Goal: Find specific page/section: Find specific page/section

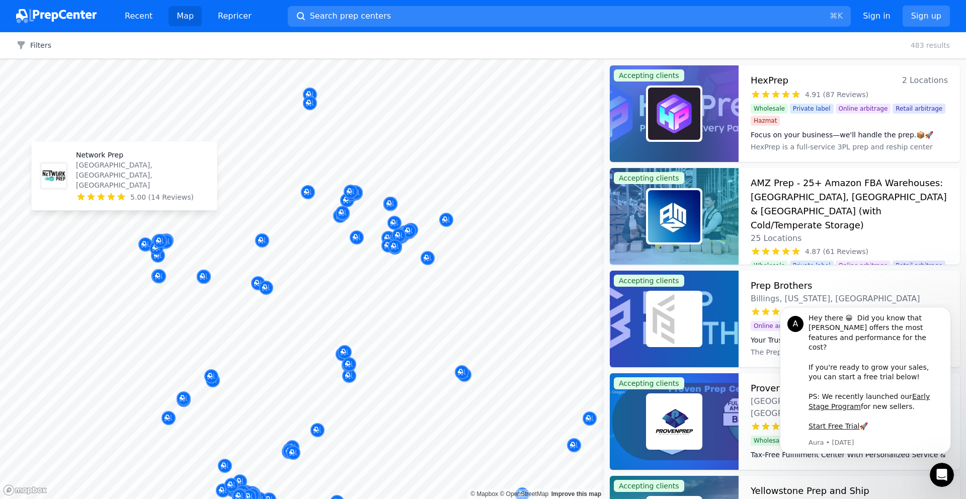
click at [206, 194] on body "Recent Map Repricer Search prep centers ⌘ K Open main menu Sign in Sign up Filt…" at bounding box center [483, 249] width 966 height 499
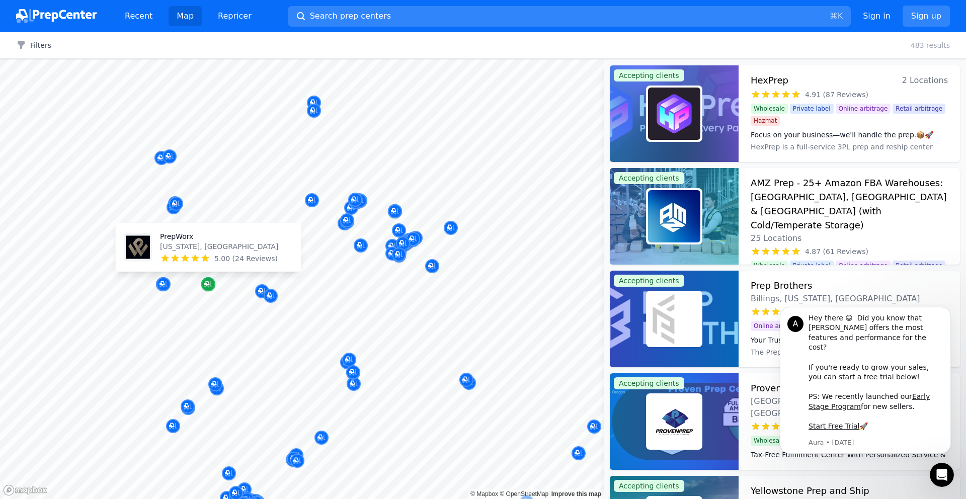
click at [208, 287] on icon "Map marker" at bounding box center [208, 284] width 8 height 7
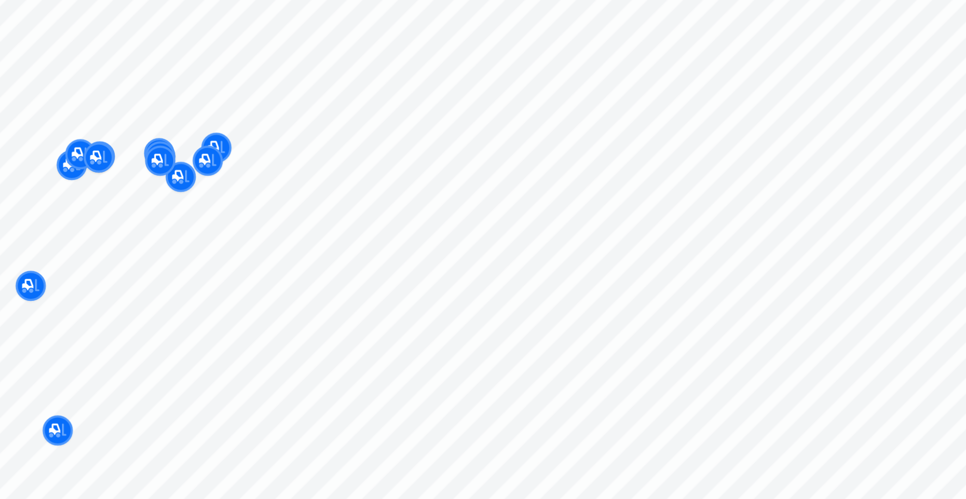
click at [264, 209] on body "Recent Map Repricer Search prep centers ⌘ K Open main menu Sign in Sign up Filt…" at bounding box center [483, 249] width 966 height 499
click at [224, 173] on div at bounding box center [209, 175] width 193 height 8
click at [220, 172] on div at bounding box center [209, 175] width 193 height 8
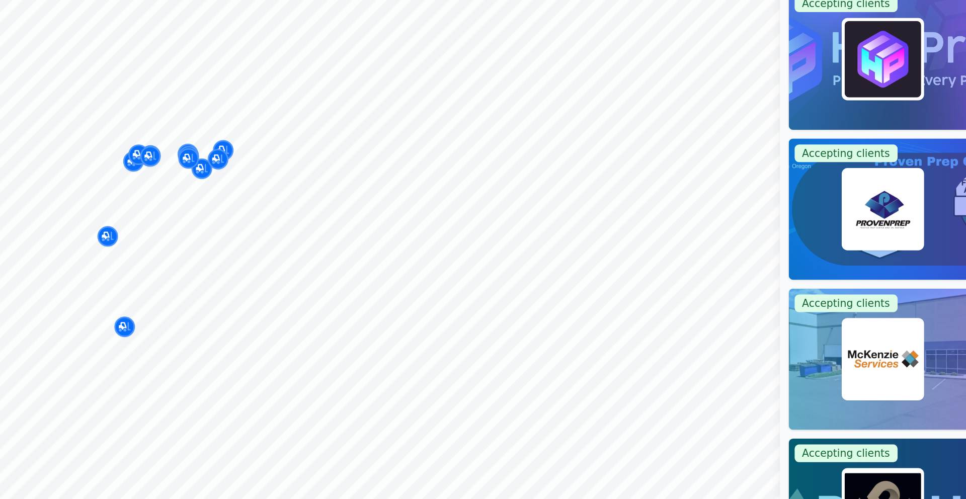
click at [225, 172] on div at bounding box center [209, 175] width 193 height 8
click at [219, 182] on div at bounding box center [189, 180] width 193 height 8
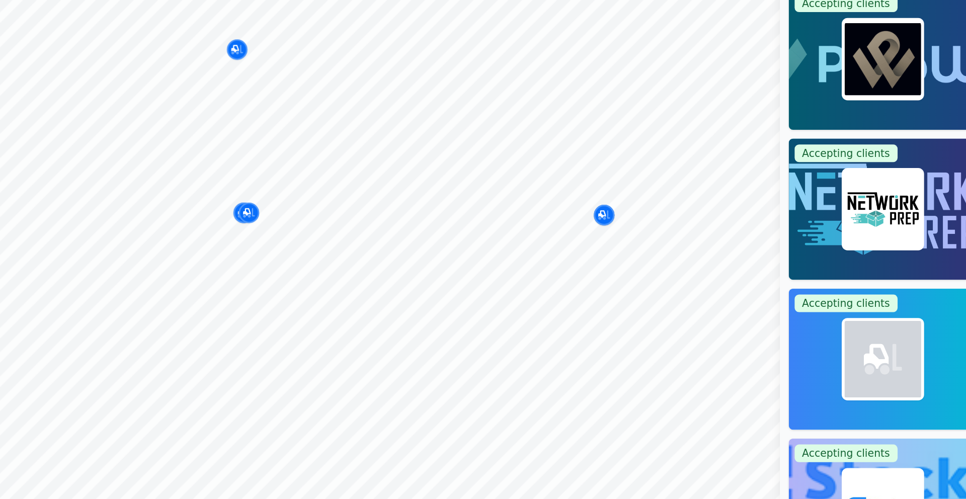
click at [249, 193] on body "Recent Map Repricer Search prep centers ⌘ K Open main menu Sign in Sign up Filt…" at bounding box center [483, 249] width 966 height 499
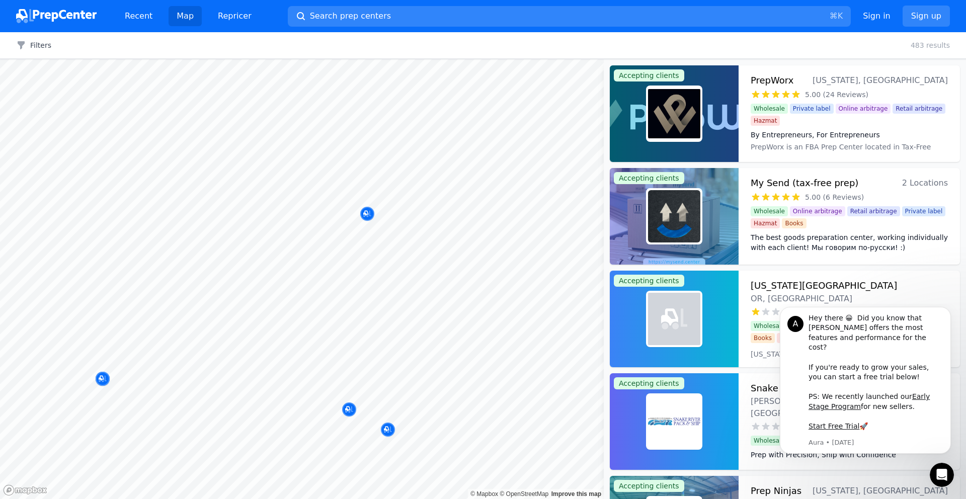
click at [274, 105] on body "Recent Map Repricer Search prep centers ⌘ K Open main menu Sign in Sign up Filt…" at bounding box center [483, 249] width 966 height 499
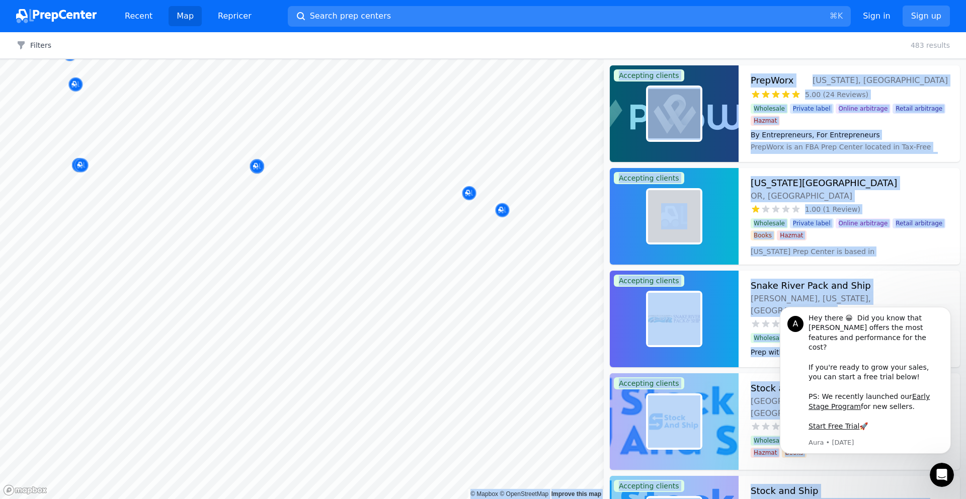
drag, startPoint x: 192, startPoint y: 205, endPoint x: 241, endPoint y: 241, distance: 60.9
click at [241, 241] on body "Recent Map Repricer Search prep centers ⌘ K Open main menu Sign in Sign up Filt…" at bounding box center [483, 249] width 966 height 499
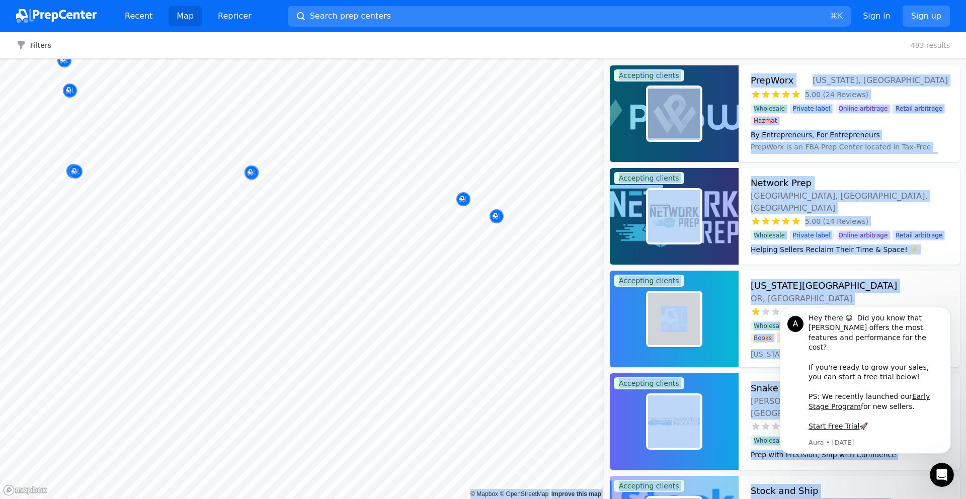
click at [148, 142] on div at bounding box center [169, 146] width 193 height 8
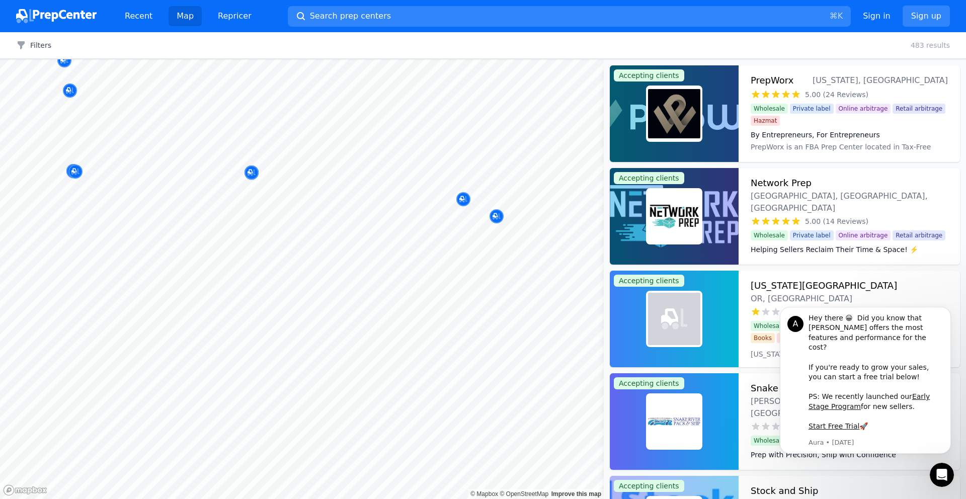
click at [79, 175] on div at bounding box center [166, 173] width 193 height 8
click at [76, 175] on div at bounding box center [166, 173] width 193 height 8
click at [76, 171] on div at bounding box center [166, 173] width 193 height 8
click at [70, 171] on div at bounding box center [166, 173] width 193 height 8
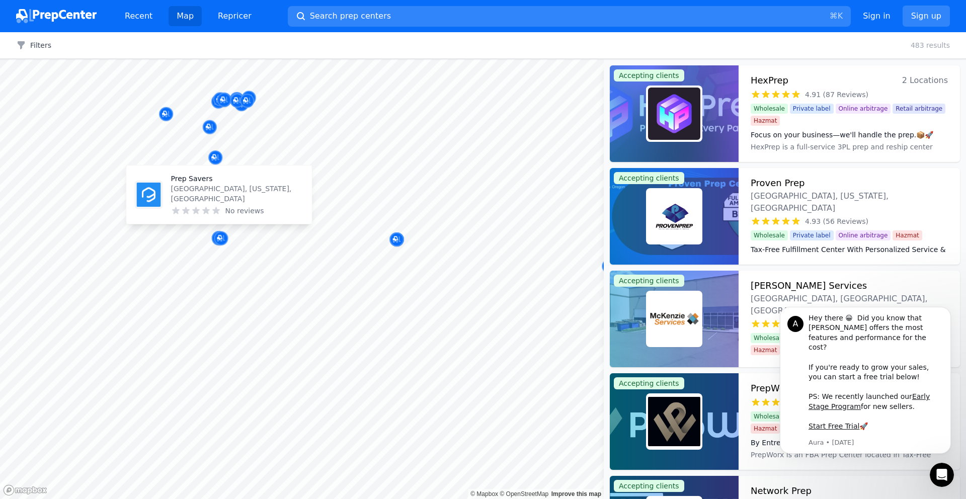
drag, startPoint x: 67, startPoint y: 171, endPoint x: 213, endPoint y: 238, distance: 160.1
click at [213, 238] on body "Recent Map Repricer Search prep centers ⌘ K Open main menu Sign in Sign up Filt…" at bounding box center [483, 249] width 966 height 499
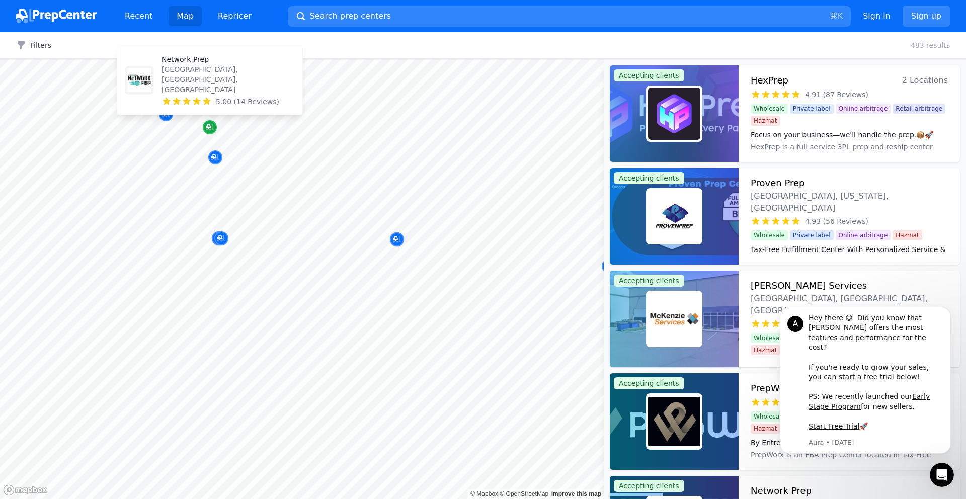
click at [212, 126] on icon "Map marker" at bounding box center [210, 127] width 8 height 7
click at [205, 90] on p "[GEOGRAPHIC_DATA], [GEOGRAPHIC_DATA], [GEOGRAPHIC_DATA]" at bounding box center [228, 79] width 133 height 30
